Goal: Task Accomplishment & Management: Manage account settings

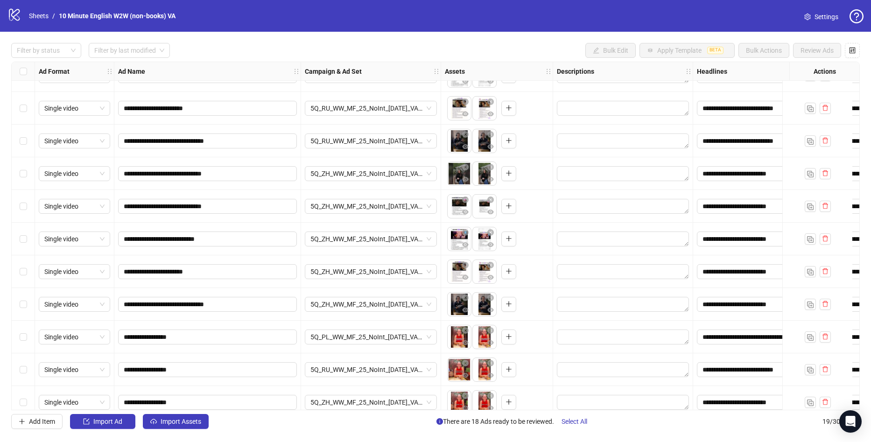
scroll to position [249, 0]
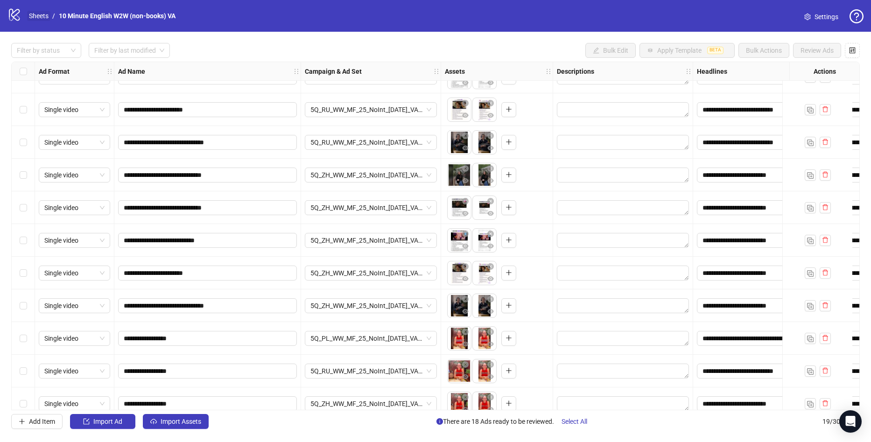
click at [32, 13] on link "Sheets" at bounding box center [38, 16] width 23 height 10
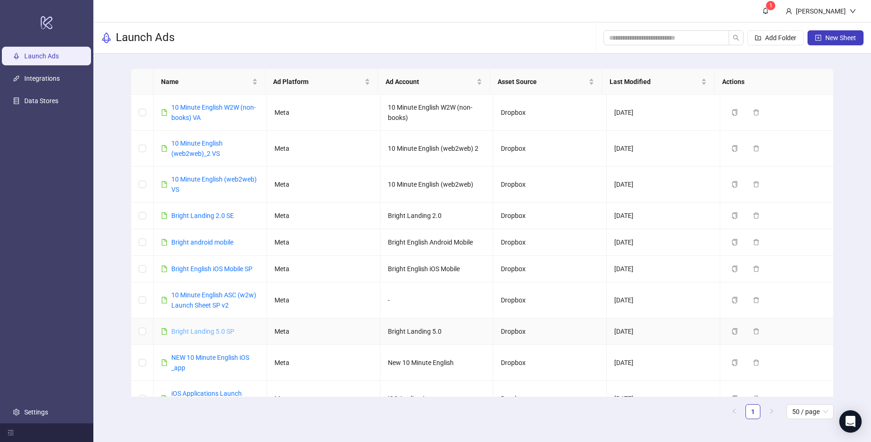
click at [206, 333] on link "Bright Landing 5.0 SP" at bounding box center [202, 331] width 63 height 7
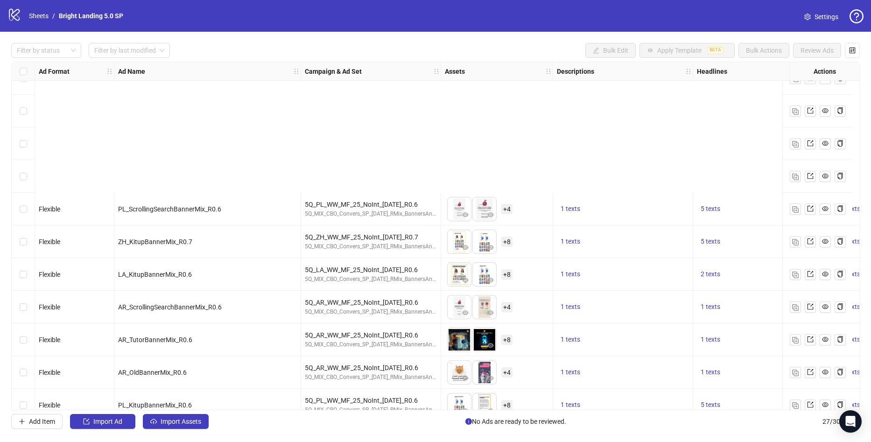
scroll to position [557, 0]
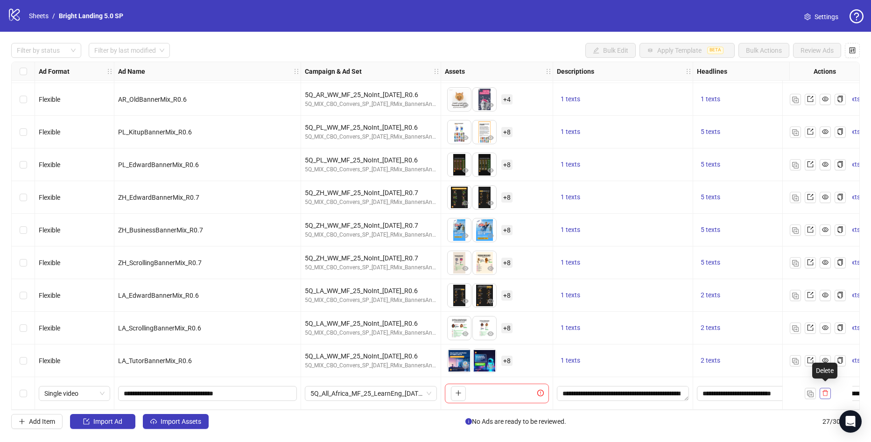
click at [826, 390] on icon "delete" at bounding box center [825, 393] width 7 height 7
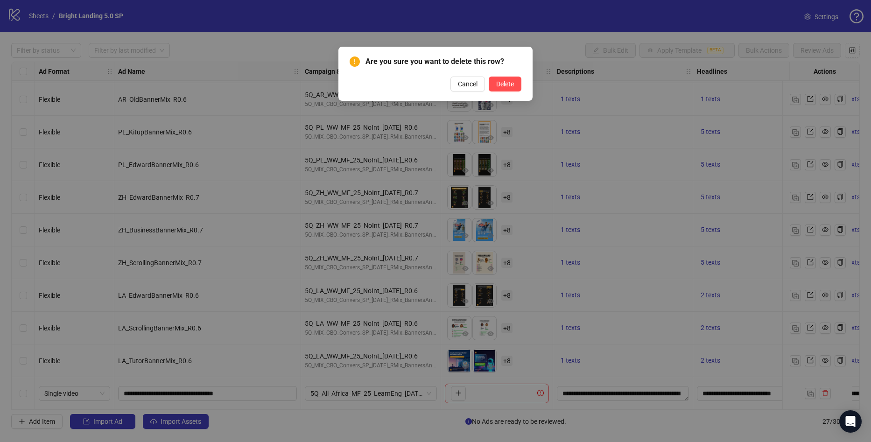
click at [522, 93] on div "Are you sure you want to delete this row? Cancel Delete" at bounding box center [435, 74] width 194 height 54
click at [518, 91] on button "Delete" at bounding box center [505, 84] width 33 height 15
